Goal: Information Seeking & Learning: Understand process/instructions

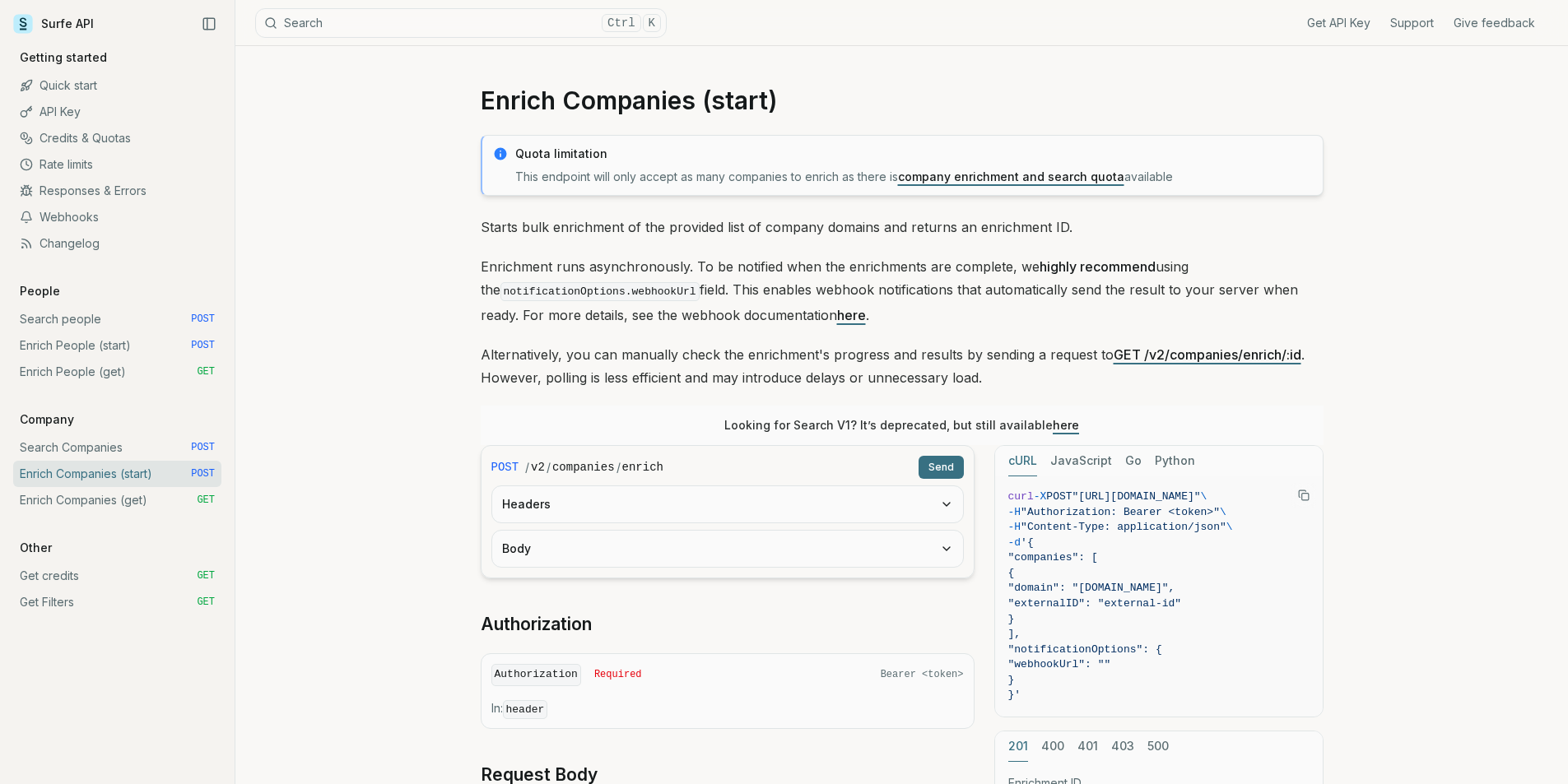
click at [97, 313] on link "Search people POST" at bounding box center [117, 319] width 208 height 26
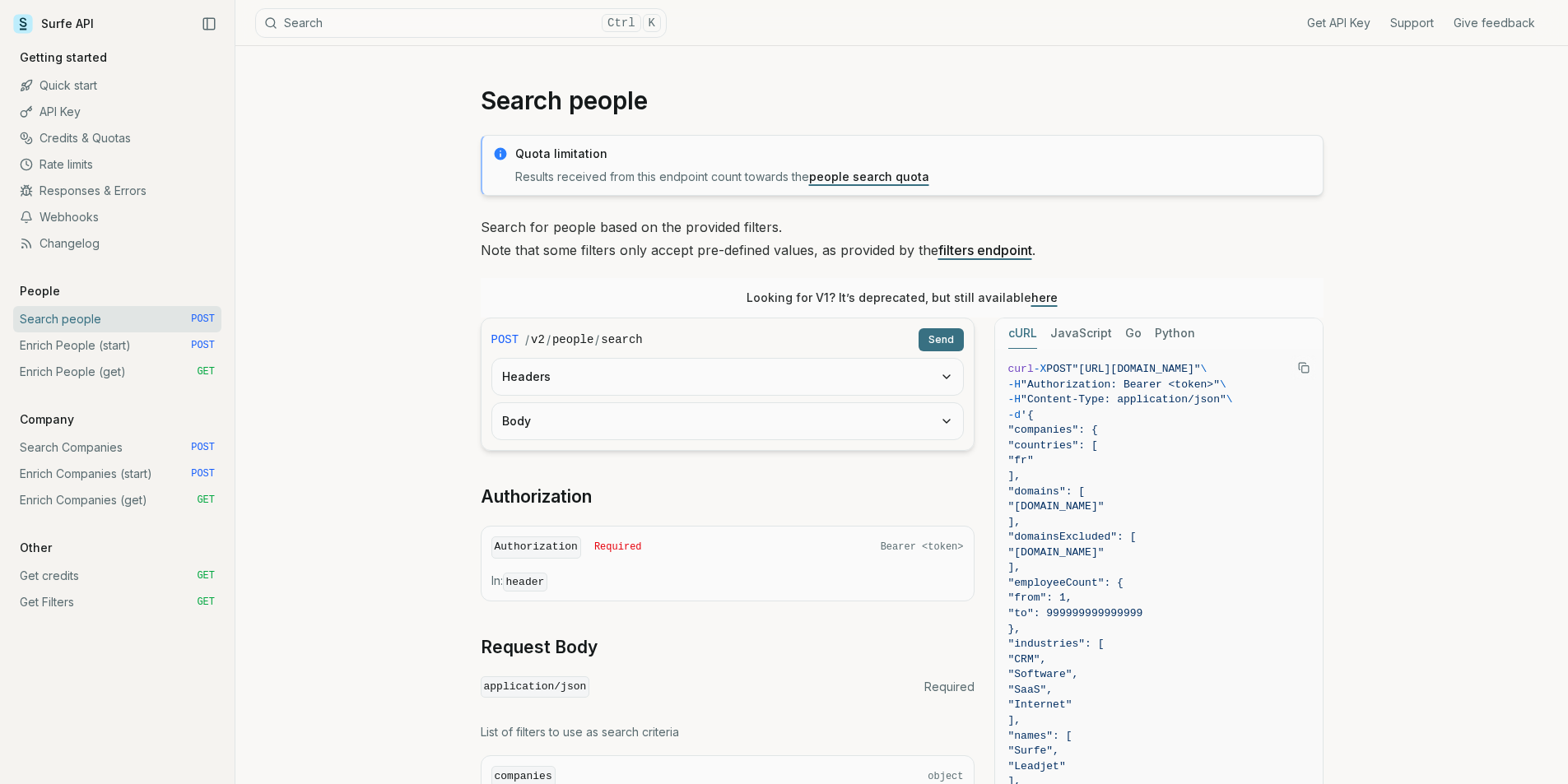
click at [1042, 300] on link "here" at bounding box center [1044, 297] width 26 height 14
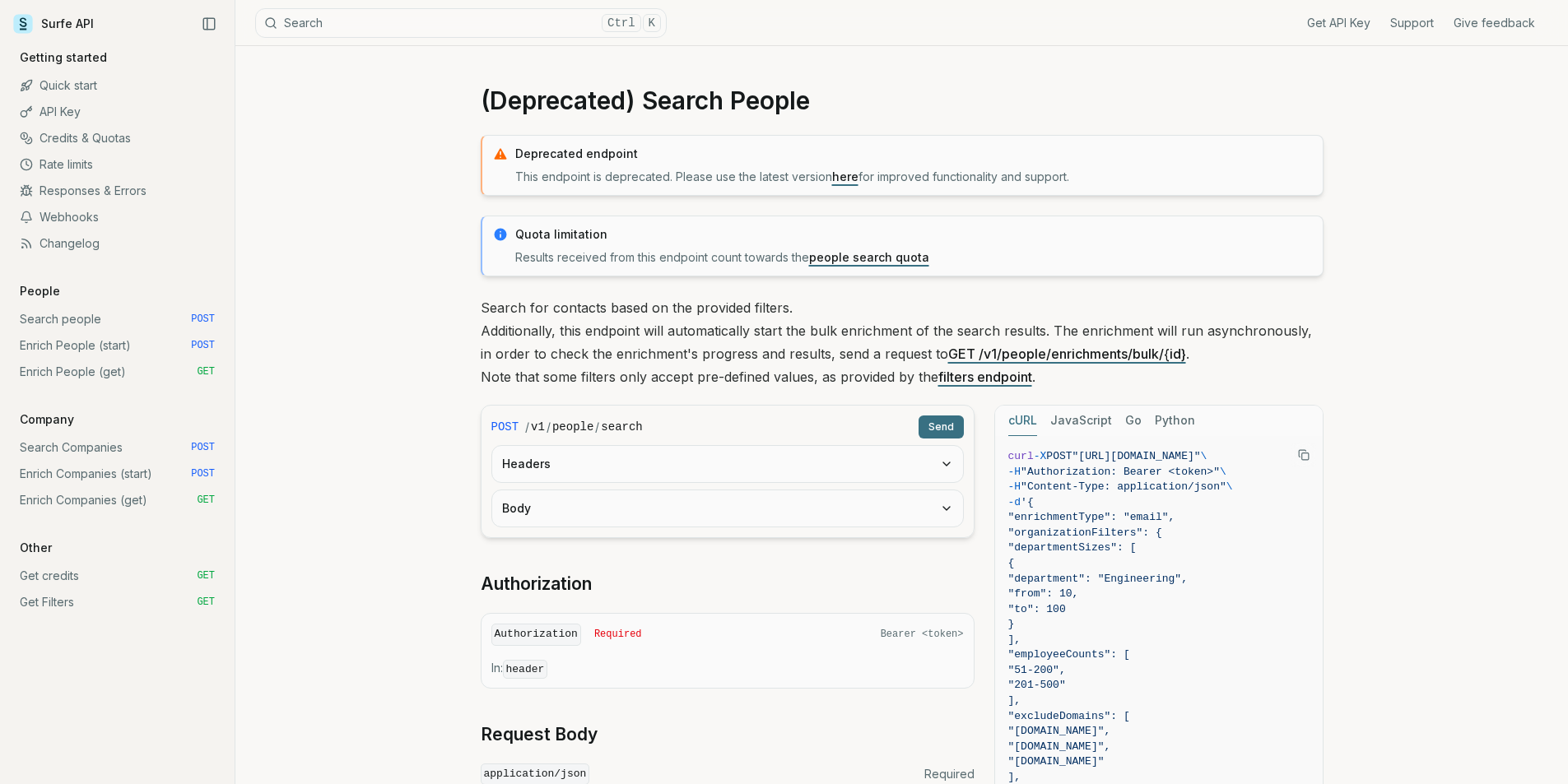
click at [709, 513] on button "Body" at bounding box center [727, 509] width 471 height 36
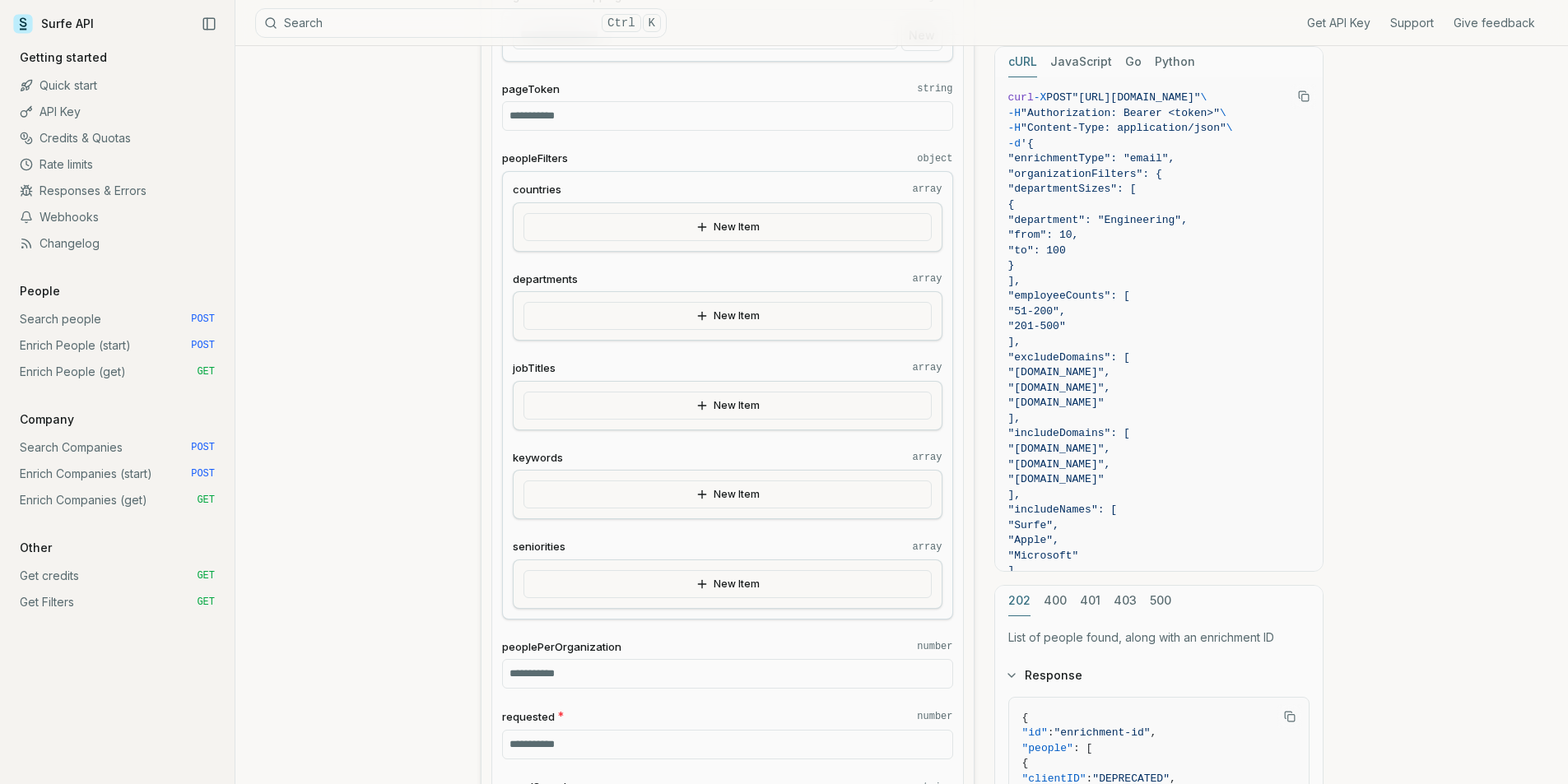
scroll to position [1728, 0]
click at [692, 591] on button "New Item" at bounding box center [727, 588] width 408 height 28
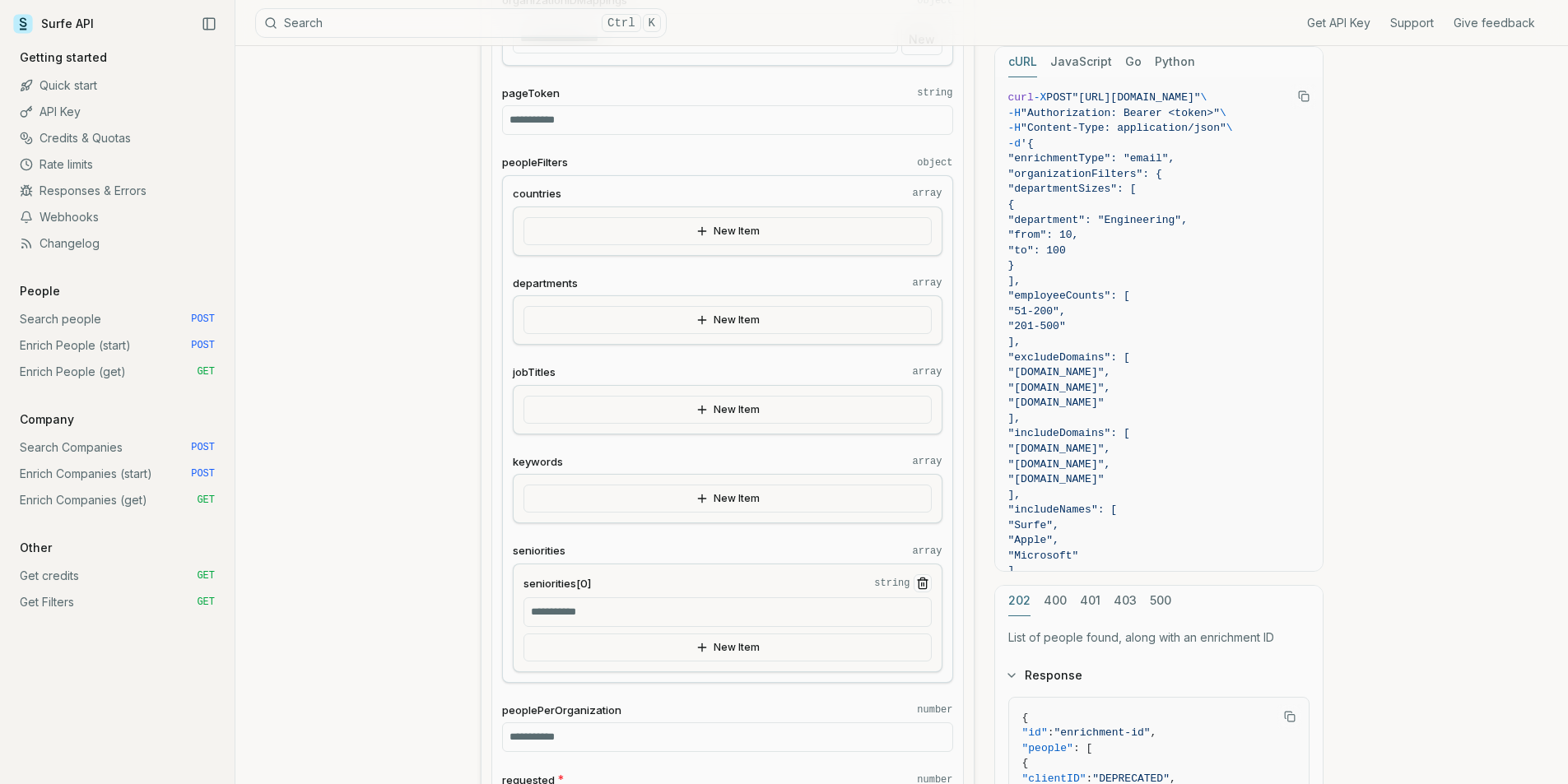
click at [589, 626] on input "seniorities[0] string" at bounding box center [727, 612] width 408 height 29
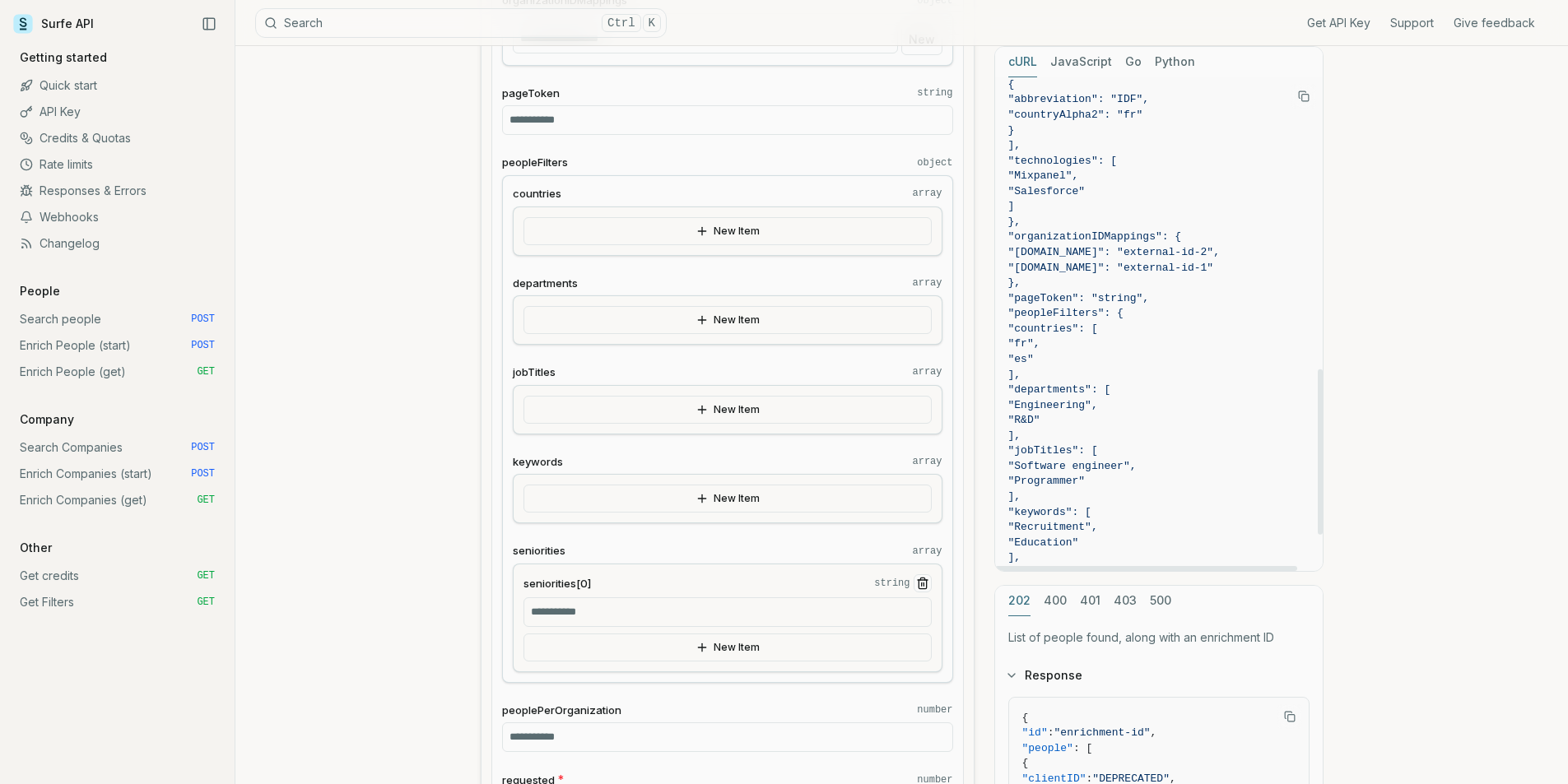
scroll to position [983, 0]
